Goal: Task Accomplishment & Management: Manage account settings

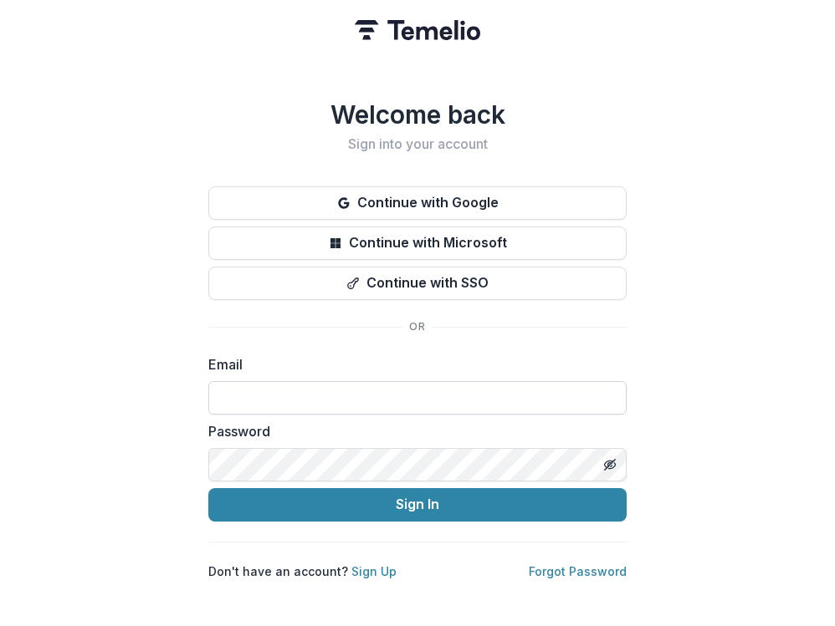
click at [430, 381] on input at bounding box center [417, 397] width 418 height 33
click at [386, 390] on input "*********" at bounding box center [417, 397] width 418 height 33
type input "**********"
click at [208, 488] on button "Sign In" at bounding box center [417, 504] width 418 height 33
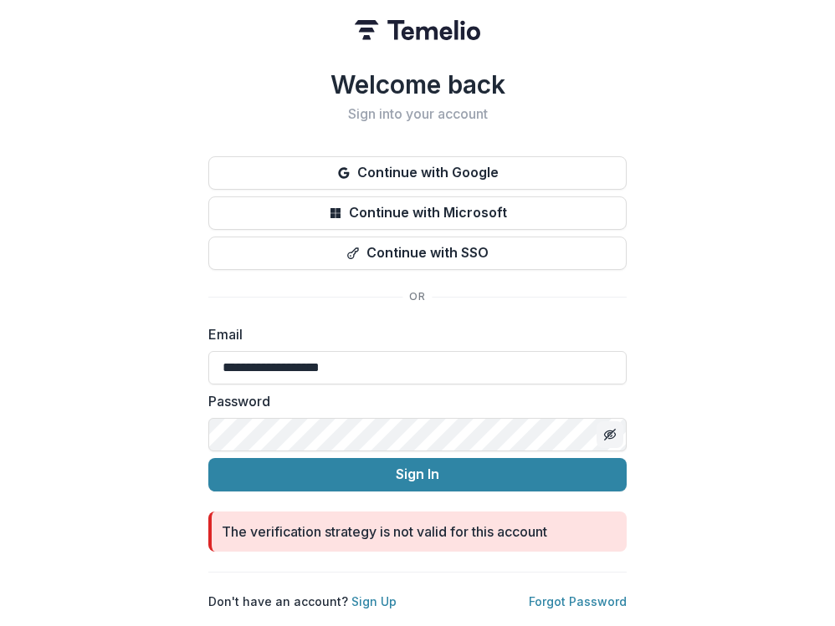
click at [610, 429] on line "Toggle password visibility" at bounding box center [610, 434] width 10 height 10
click at [208, 458] on button "Sign In" at bounding box center [417, 474] width 418 height 33
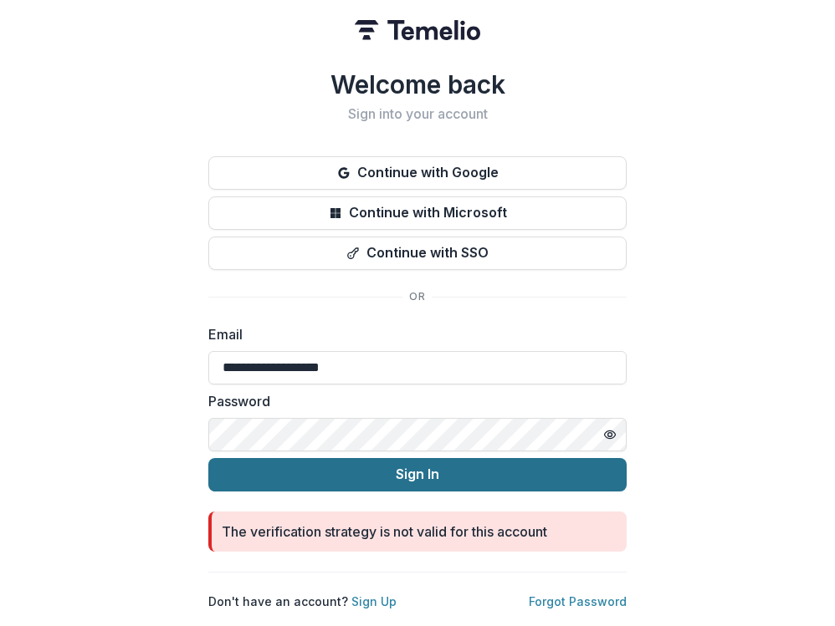
click at [350, 465] on button "Sign In" at bounding box center [417, 474] width 418 height 33
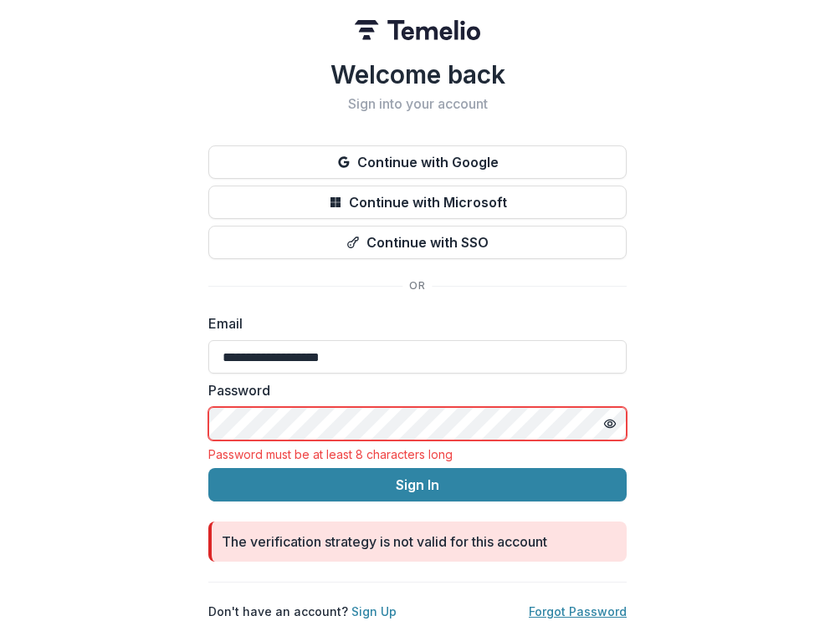
click at [533, 605] on link "Forgot Password" at bounding box center [578, 612] width 98 height 14
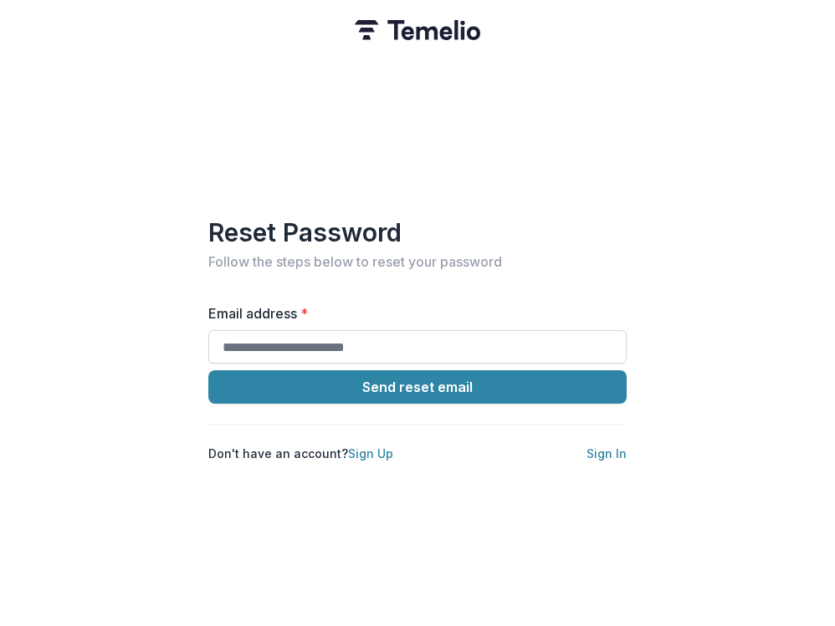
click at [399, 342] on input "Email address *" at bounding box center [417, 346] width 418 height 33
type input "**********"
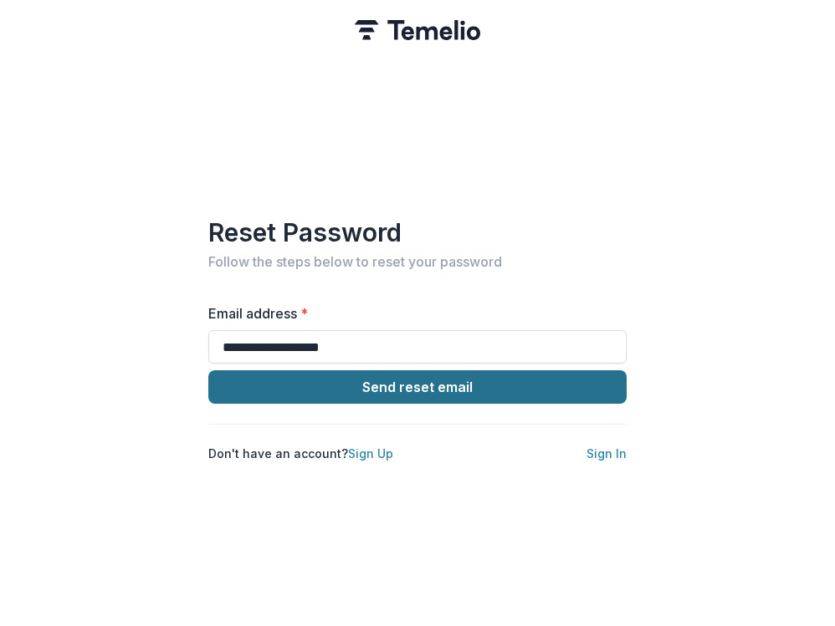
click at [385, 380] on button "Send reset email" at bounding box center [417, 386] width 418 height 33
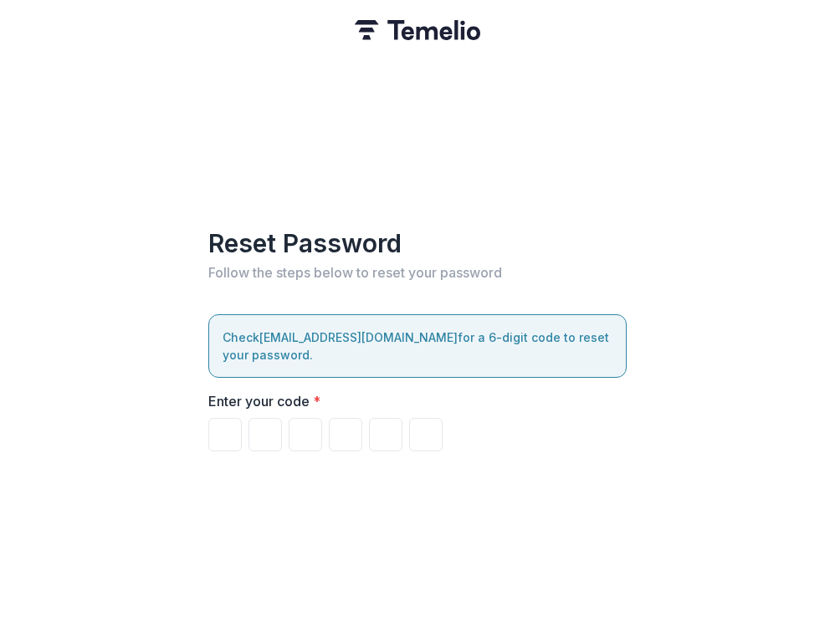
paste input "******"
type input "*"
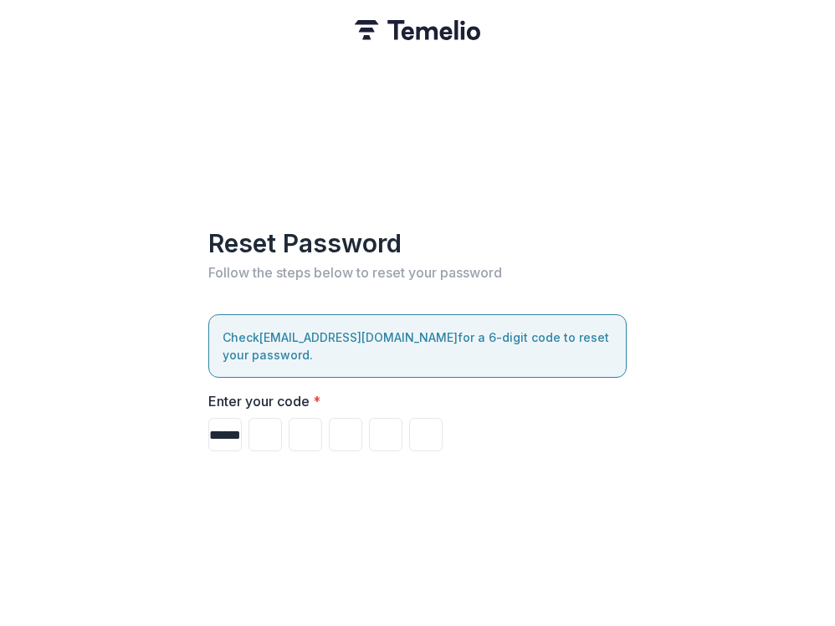
type input "*"
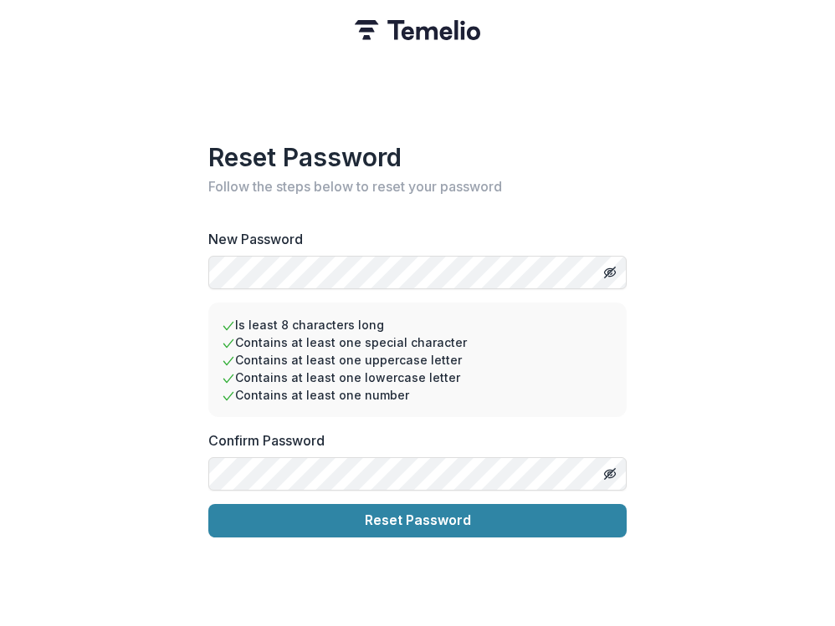
click at [596, 256] on div at bounding box center [609, 272] width 33 height 33
click at [606, 259] on button "Toggle password visibility" at bounding box center [609, 272] width 27 height 27
click at [616, 472] on icon "Toggle password visibility" at bounding box center [609, 473] width 13 height 13
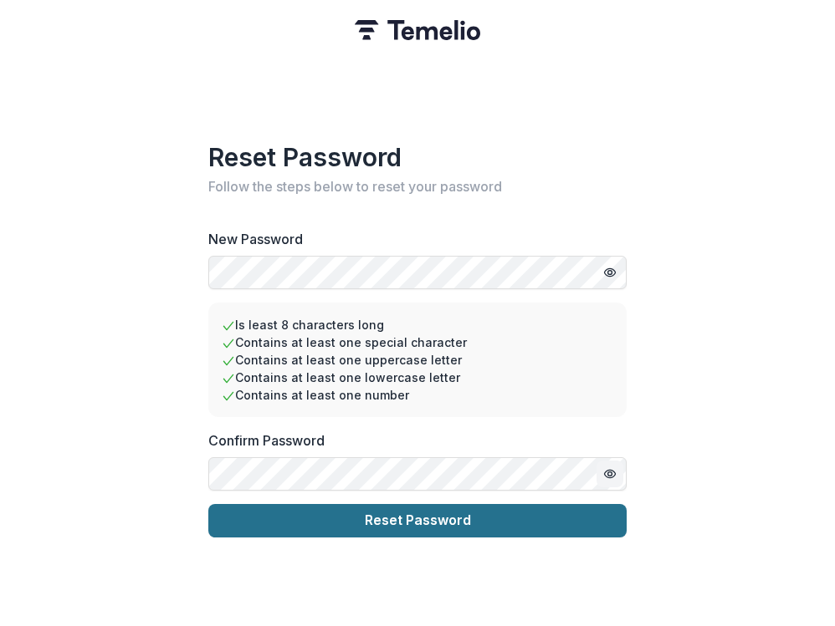
click at [532, 507] on button "Reset Password" at bounding box center [417, 520] width 418 height 33
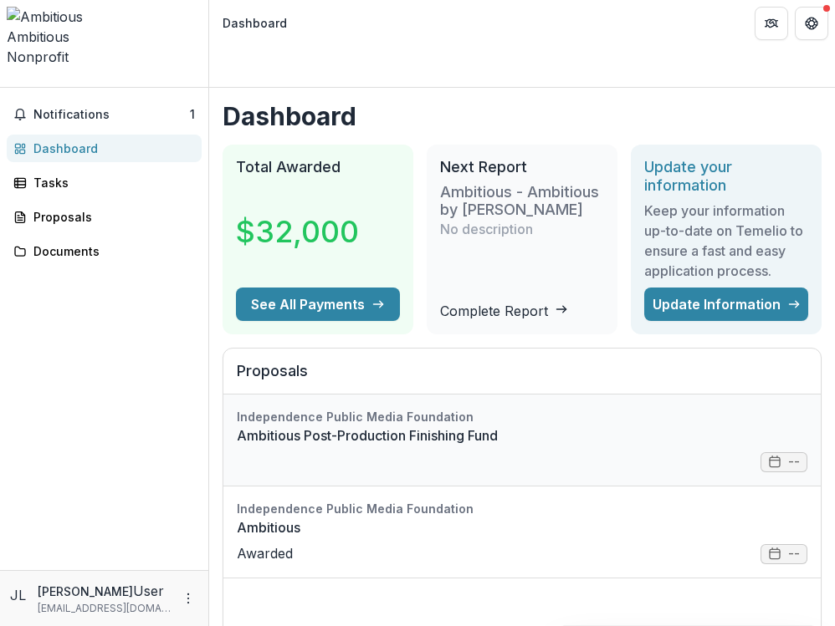
scroll to position [44, 0]
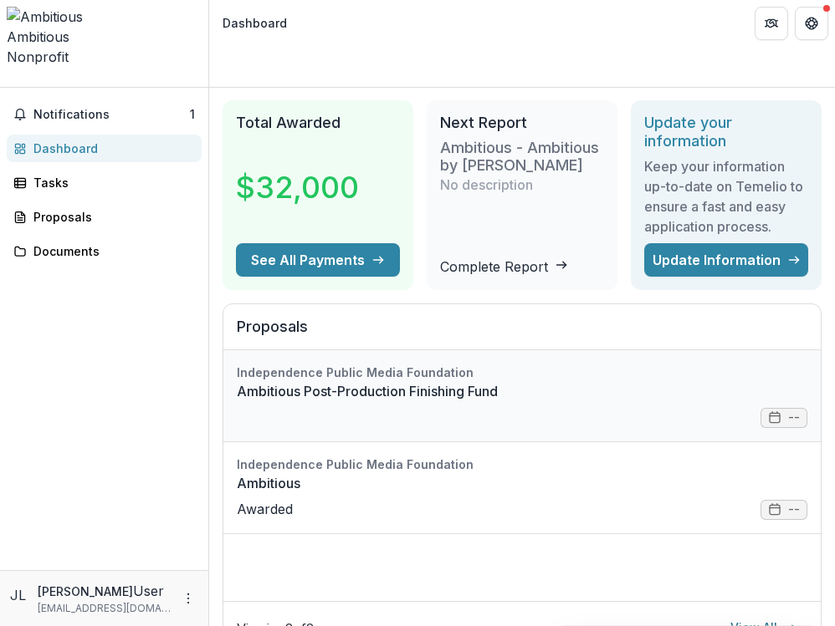
click at [577, 381] on link "Ambitious Post-Production Finishing Fund" at bounding box center [522, 391] width 570 height 20
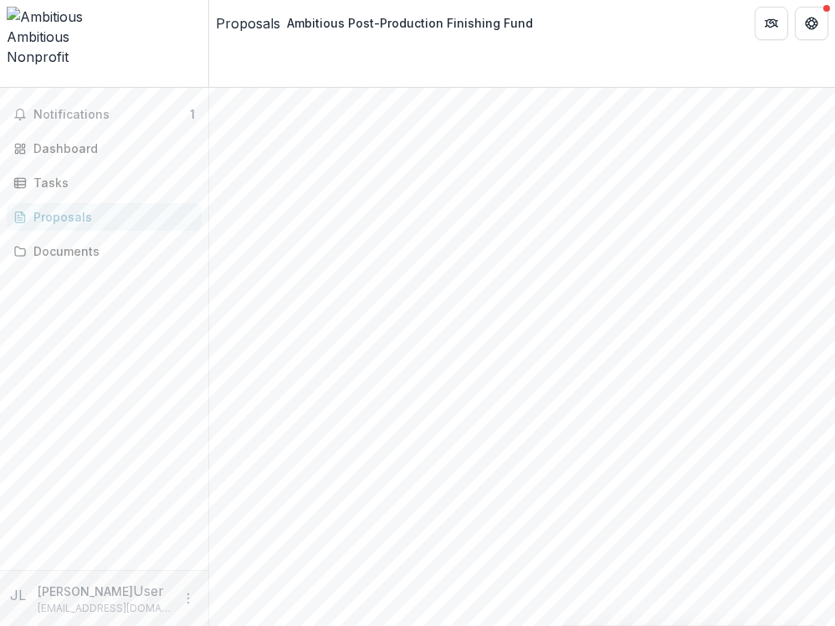
scroll to position [322, 0]
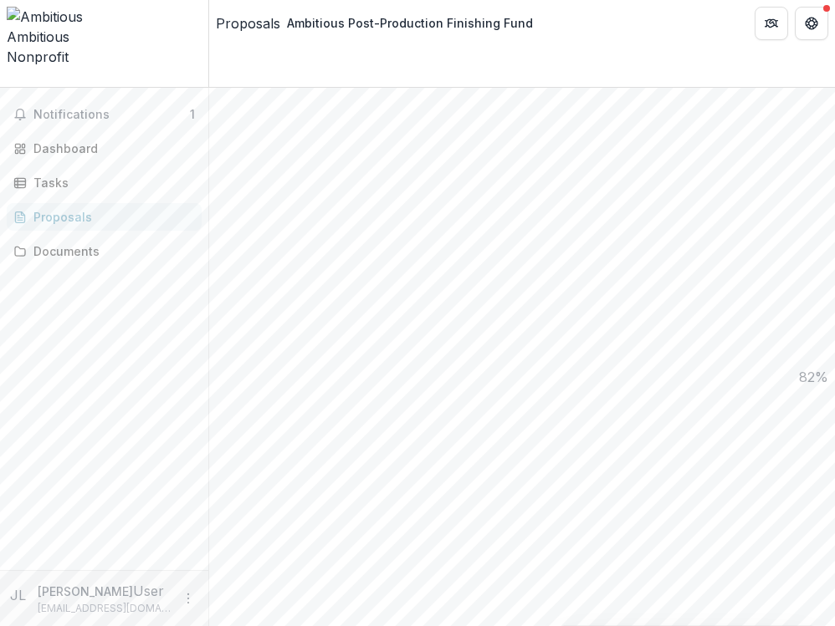
scroll to position [776, 0]
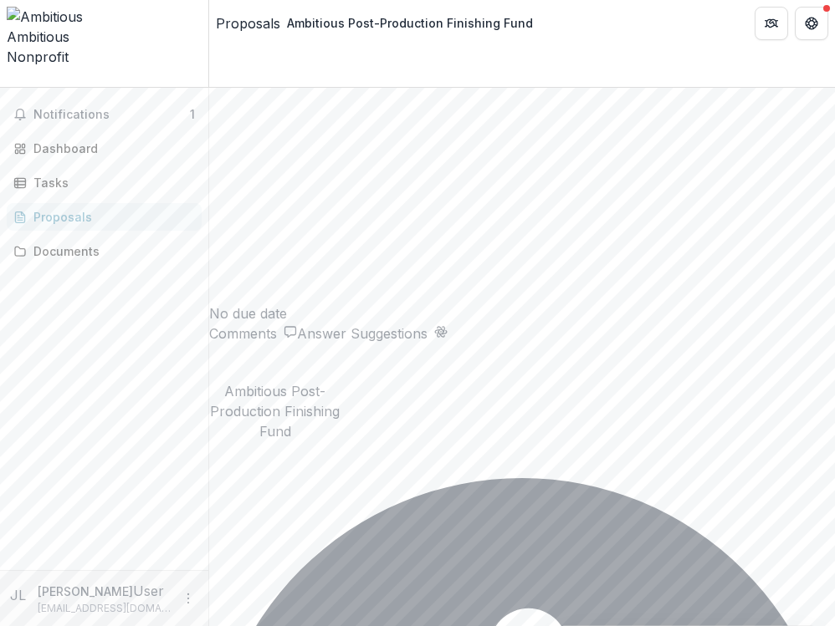
scroll to position [1775, 0]
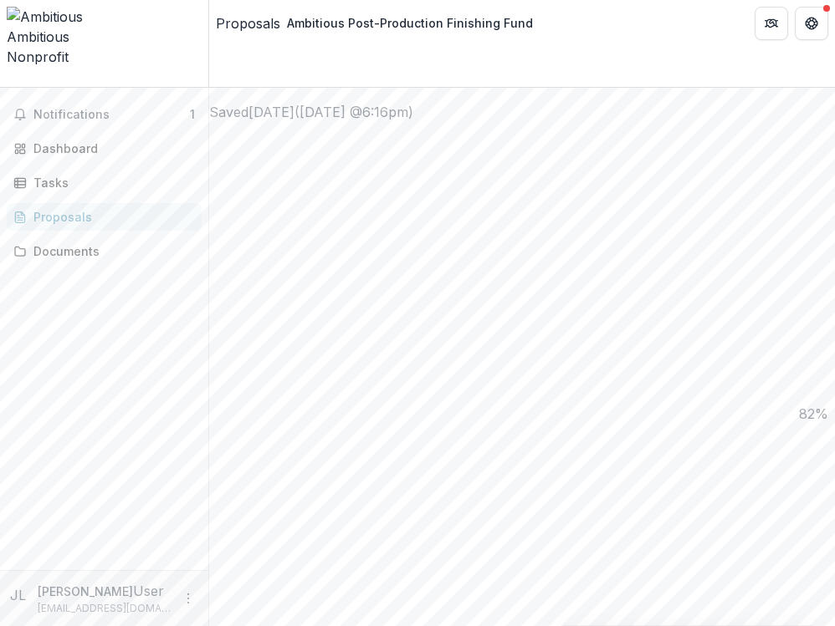
scroll to position [802, 0]
click at [140, 108] on span "Notifications" at bounding box center [111, 115] width 156 height 14
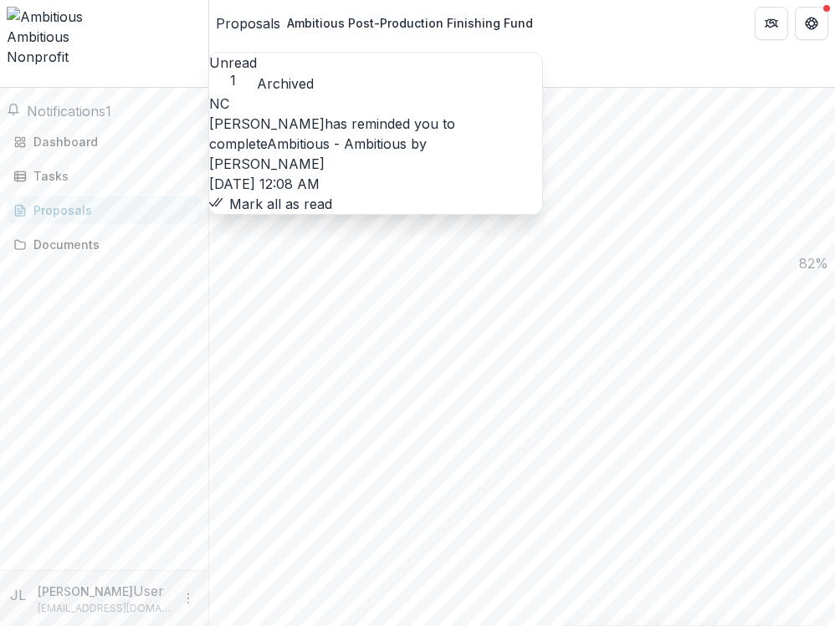
click at [332, 195] on button "Mark all as read" at bounding box center [270, 204] width 123 height 20
